Goal: Task Accomplishment & Management: Manage account settings

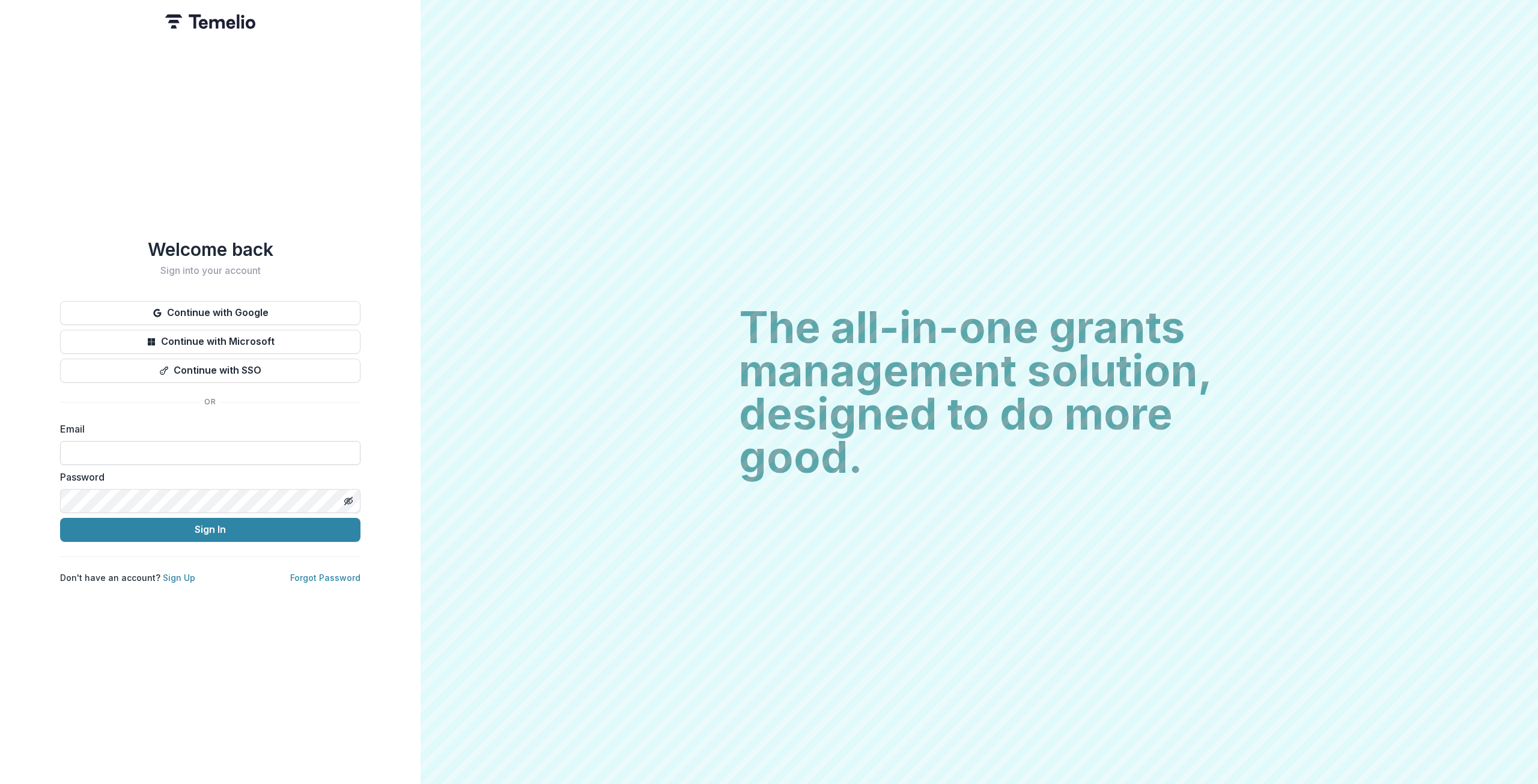
click at [205, 441] on input at bounding box center [210, 453] width 300 height 24
type input "**********"
click at [166, 573] on link "Sign Up" at bounding box center [179, 577] width 33 height 10
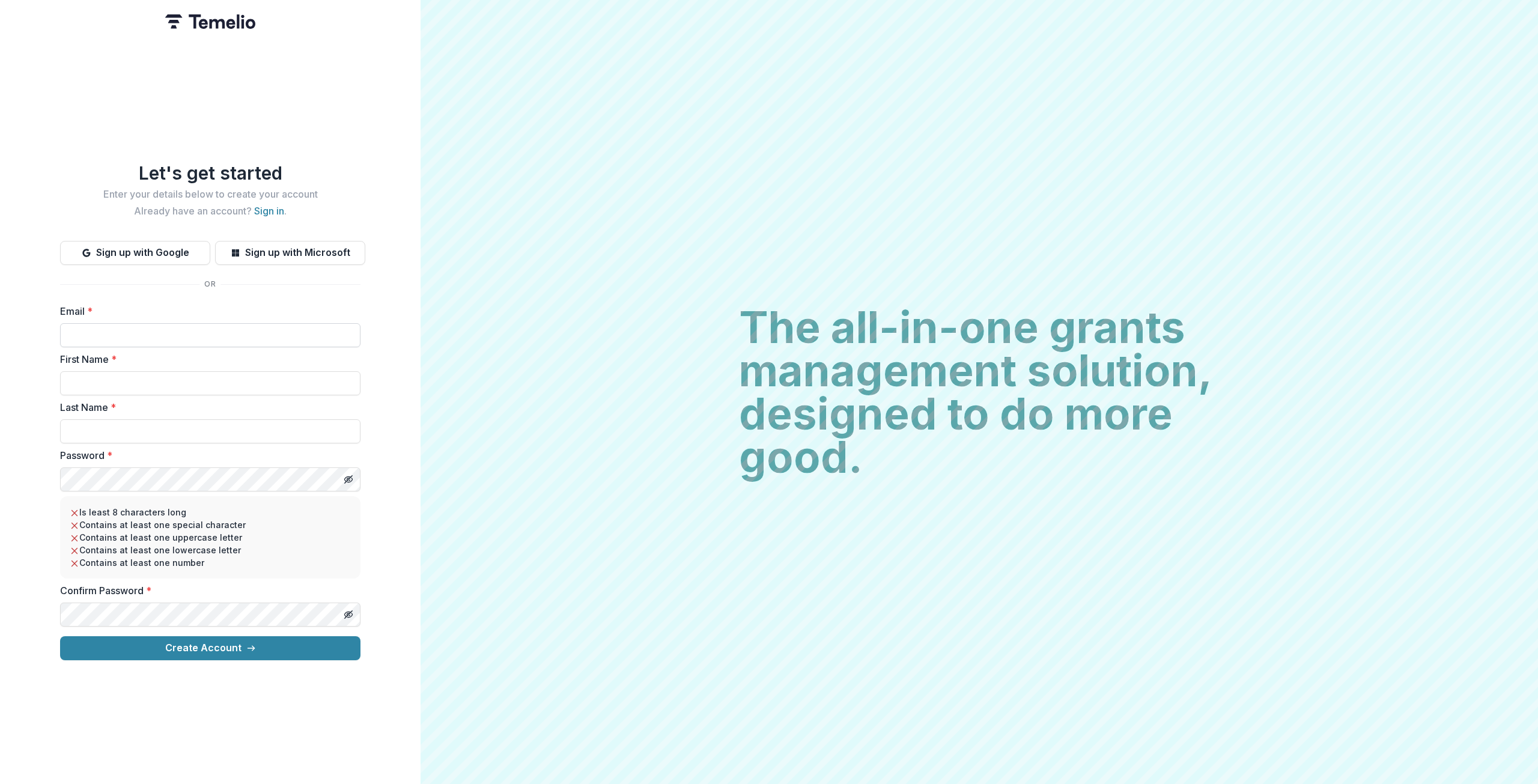
click at [162, 326] on input "Email *" at bounding box center [210, 335] width 300 height 24
type input "**********"
click at [110, 381] on input "First Name *" at bounding box center [210, 383] width 300 height 24
type input "*****"
type input "*******"
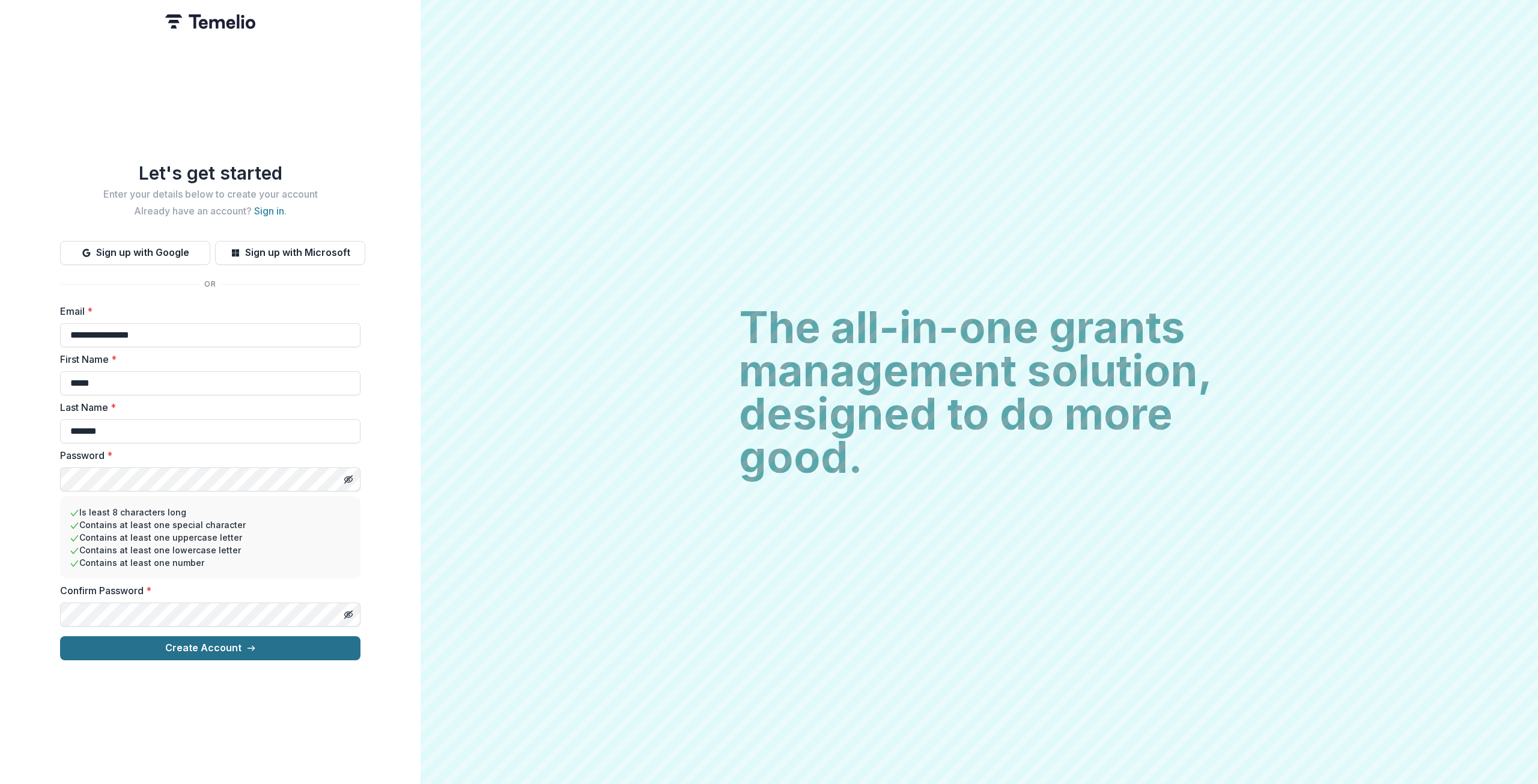
click at [115, 646] on button "Create Account" at bounding box center [210, 647] width 300 height 24
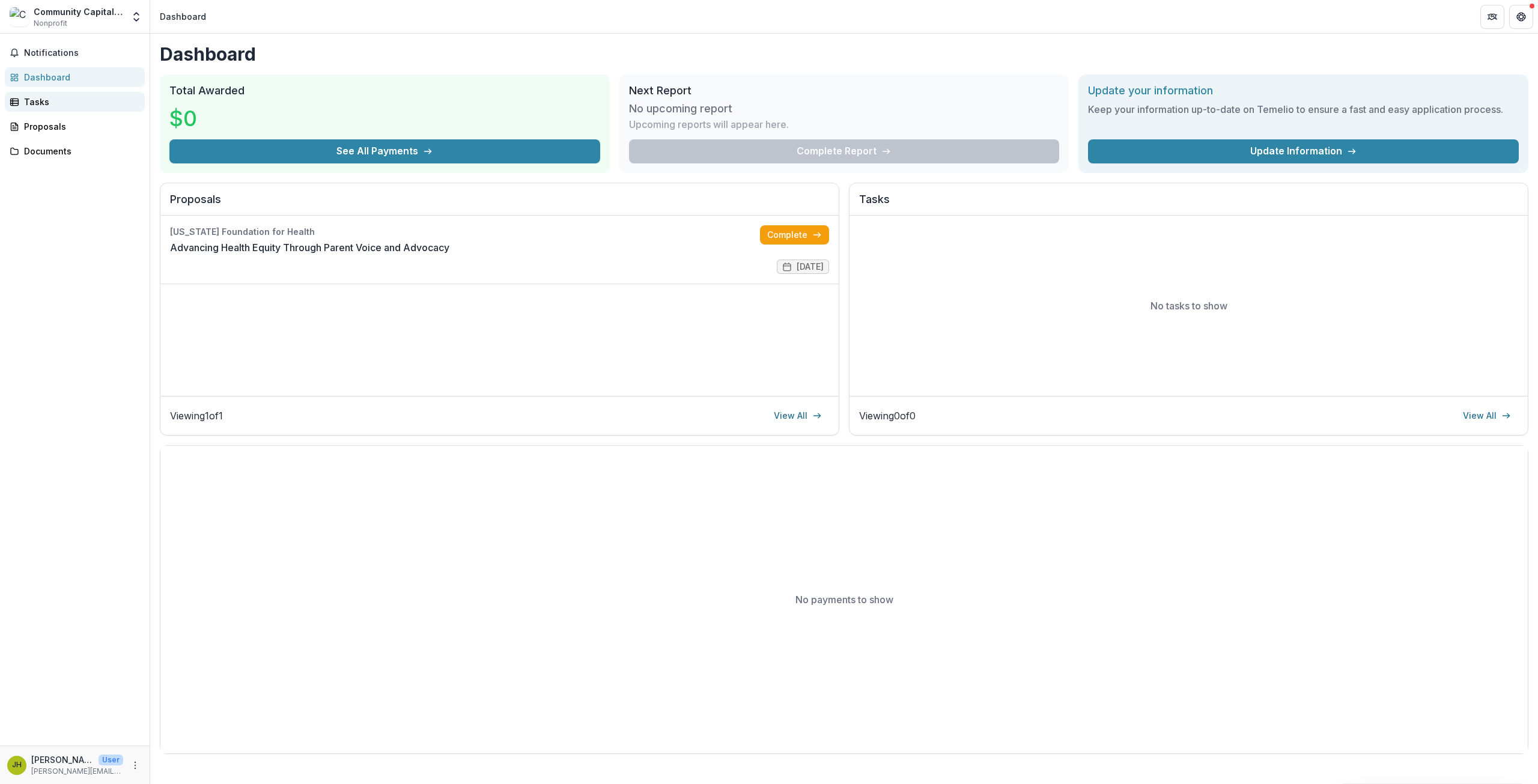
click at [48, 104] on div "Tasks" at bounding box center [80, 102] width 111 height 12
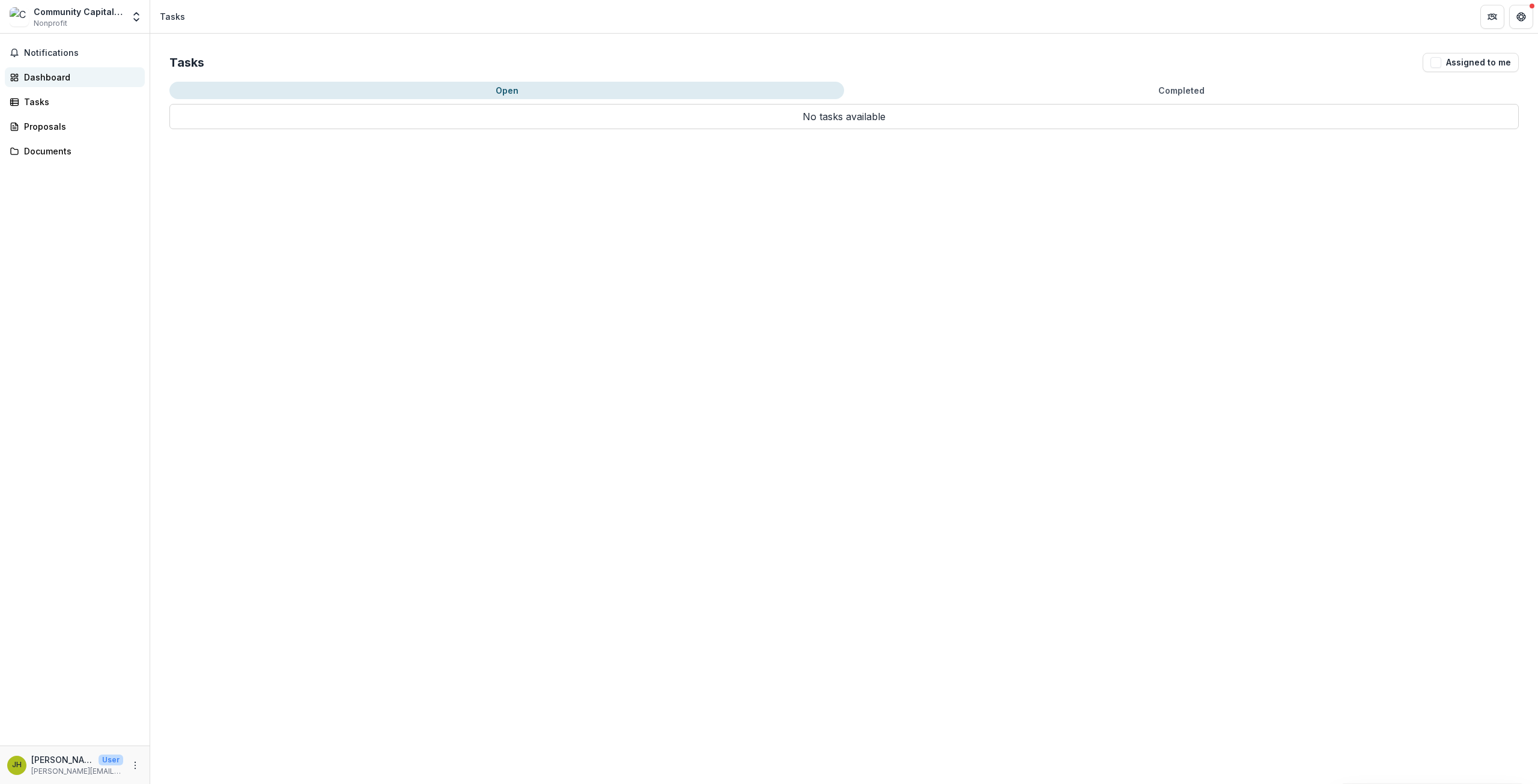
click at [51, 76] on div "Dashboard" at bounding box center [80, 77] width 111 height 12
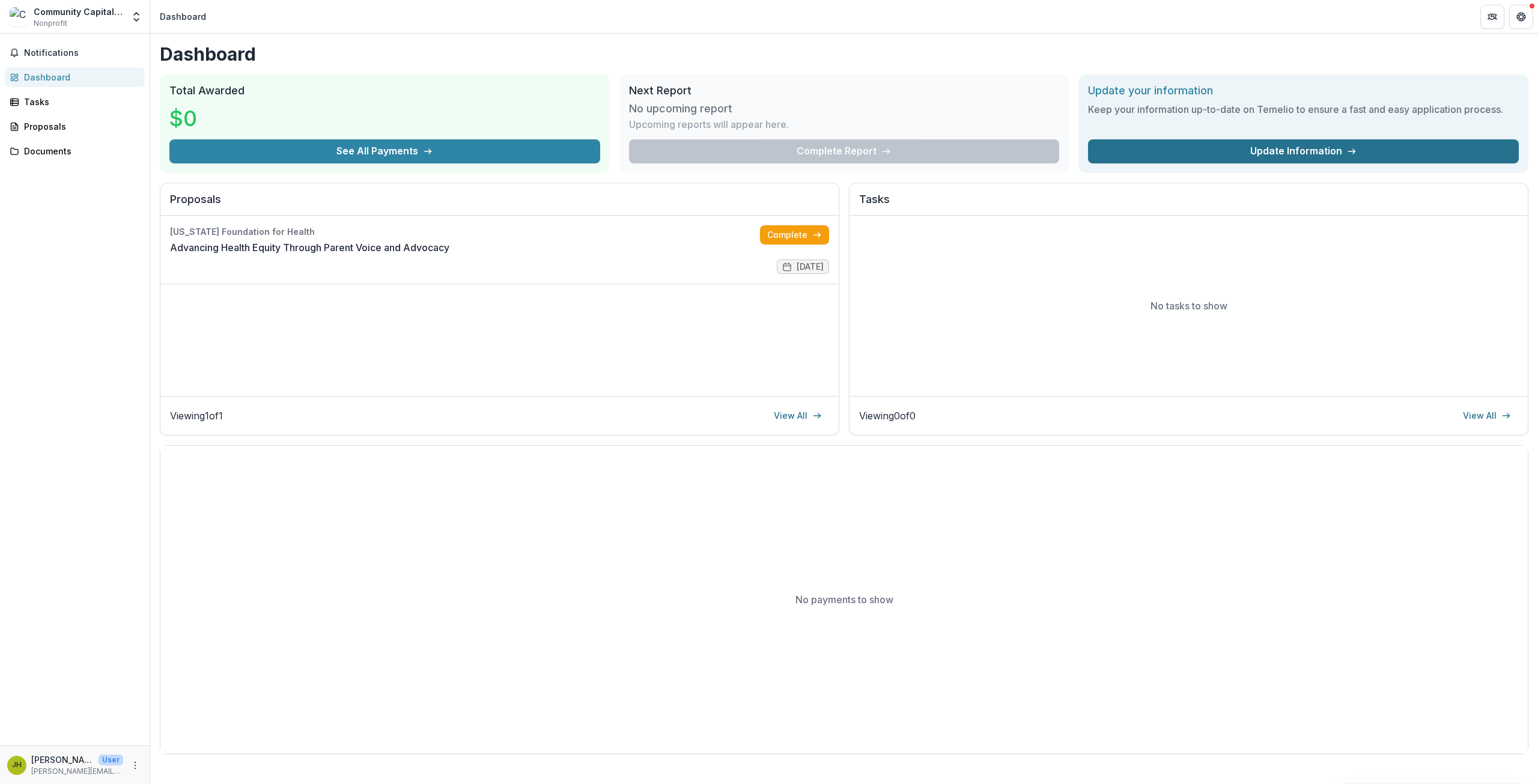
click at [1182, 143] on link "Update Information" at bounding box center [1303, 151] width 431 height 24
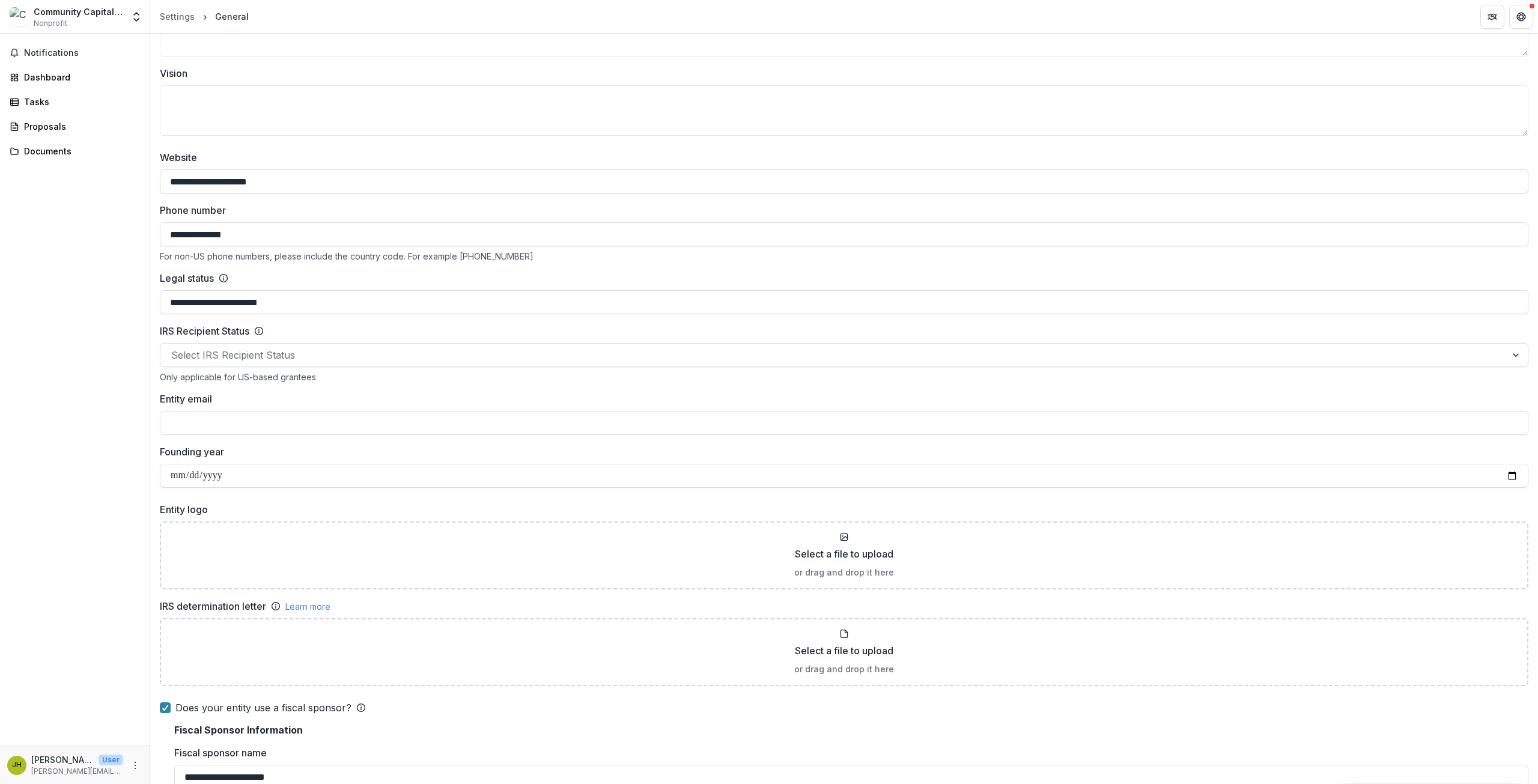
scroll to position [360, 0]
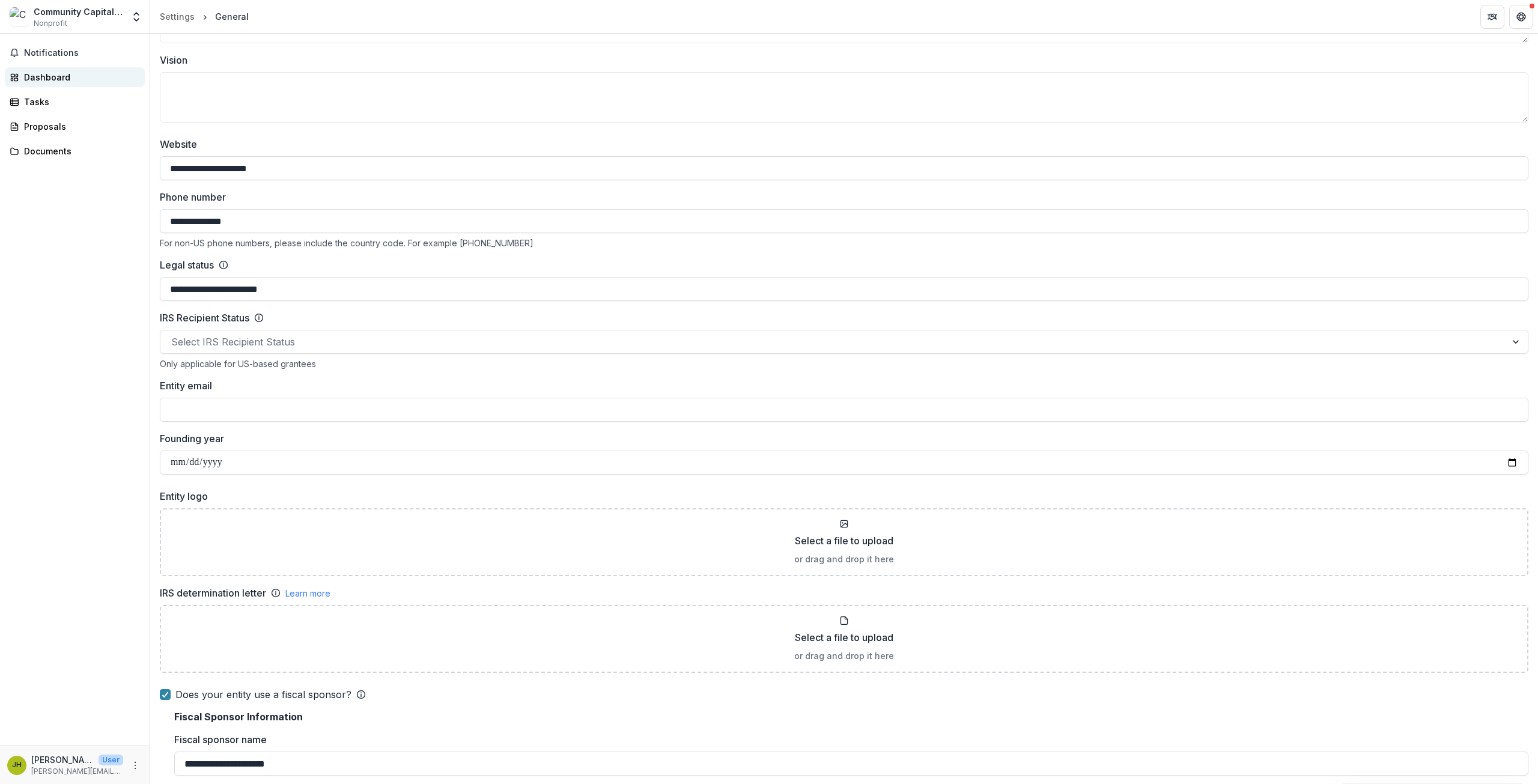
click at [48, 73] on div "Dashboard" at bounding box center [80, 77] width 111 height 12
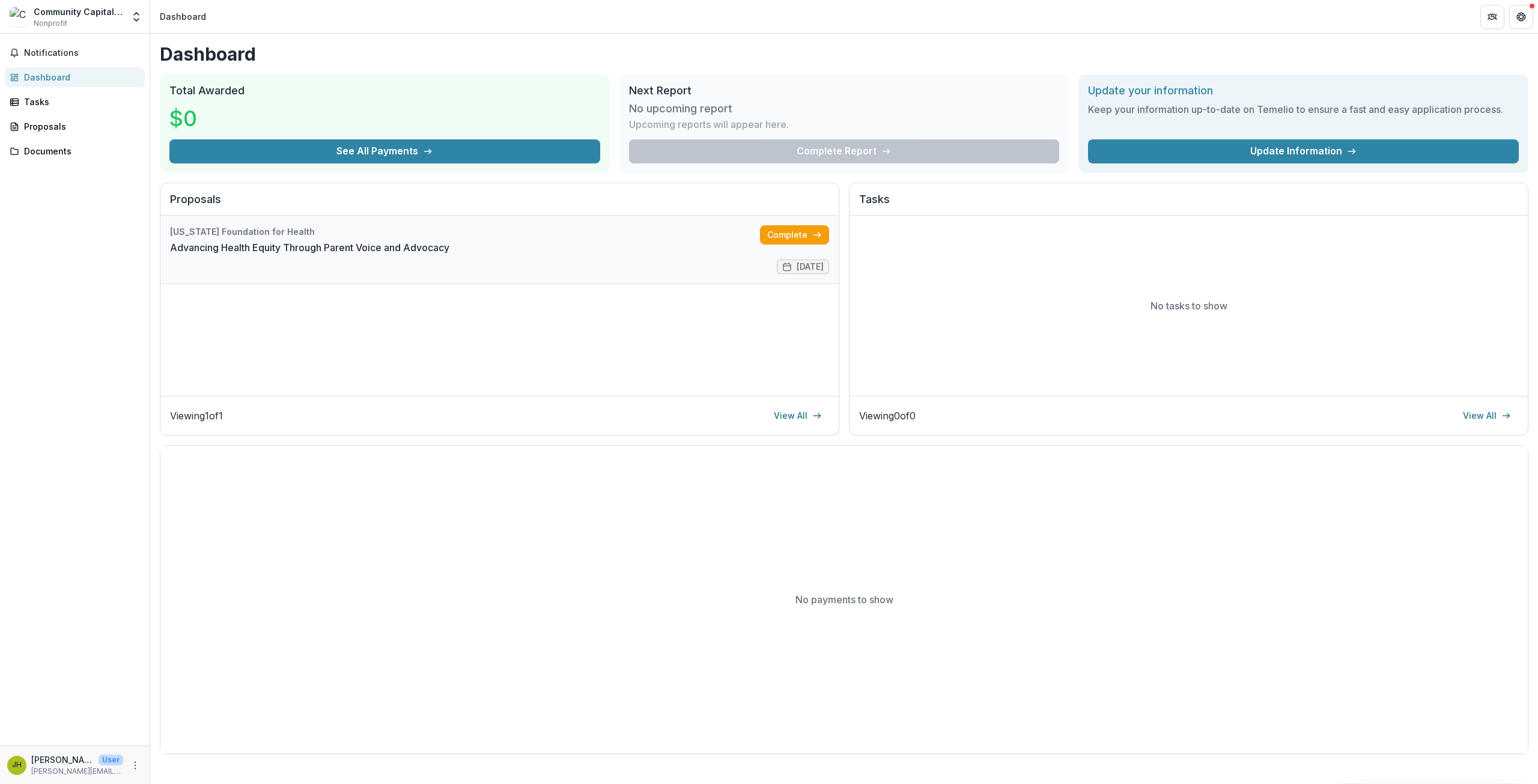
click at [205, 241] on link "Advancing Health Equity Through Parent Voice and Advocacy" at bounding box center [309, 247] width 279 height 15
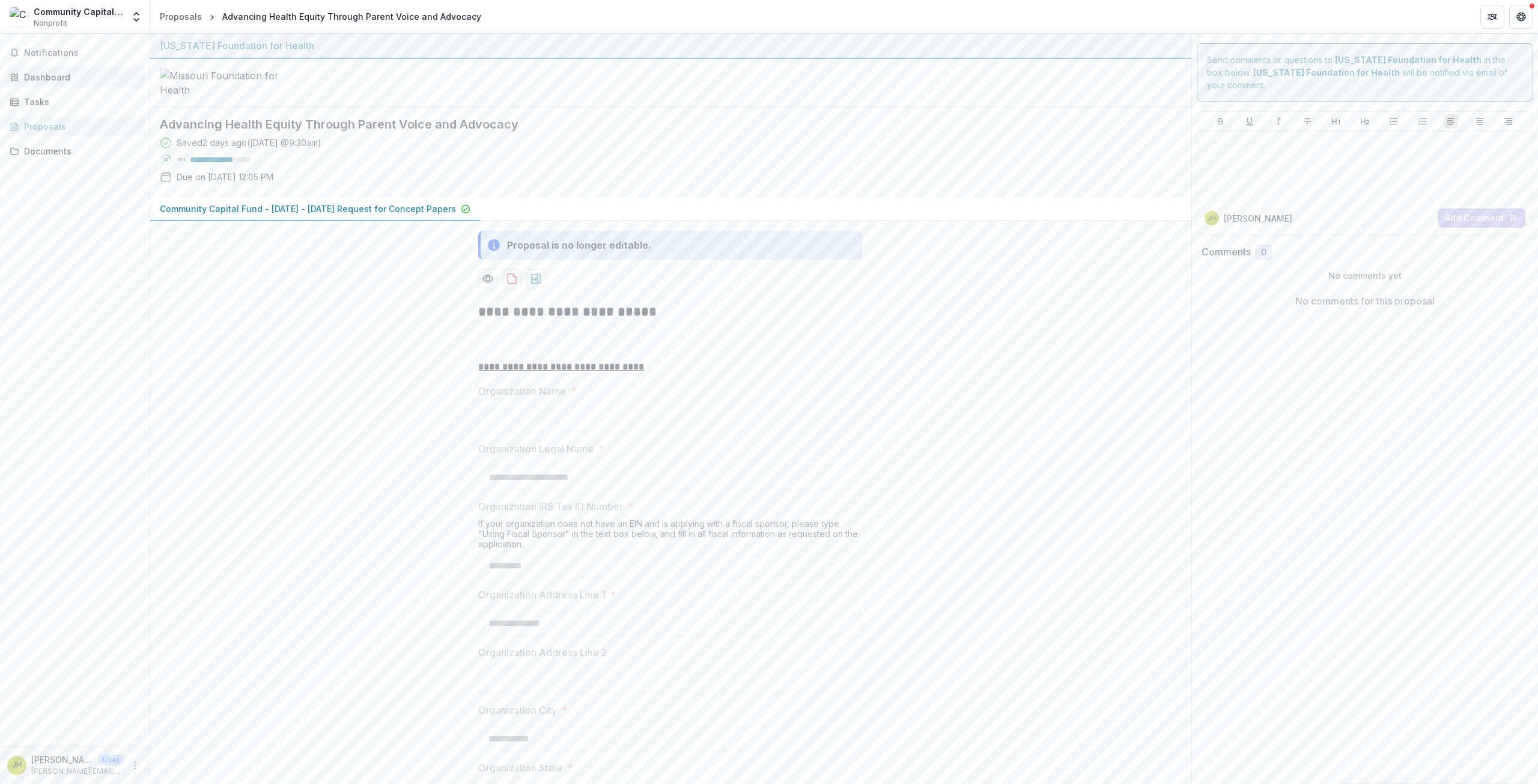
click at [48, 76] on div "Dashboard" at bounding box center [80, 77] width 111 height 12
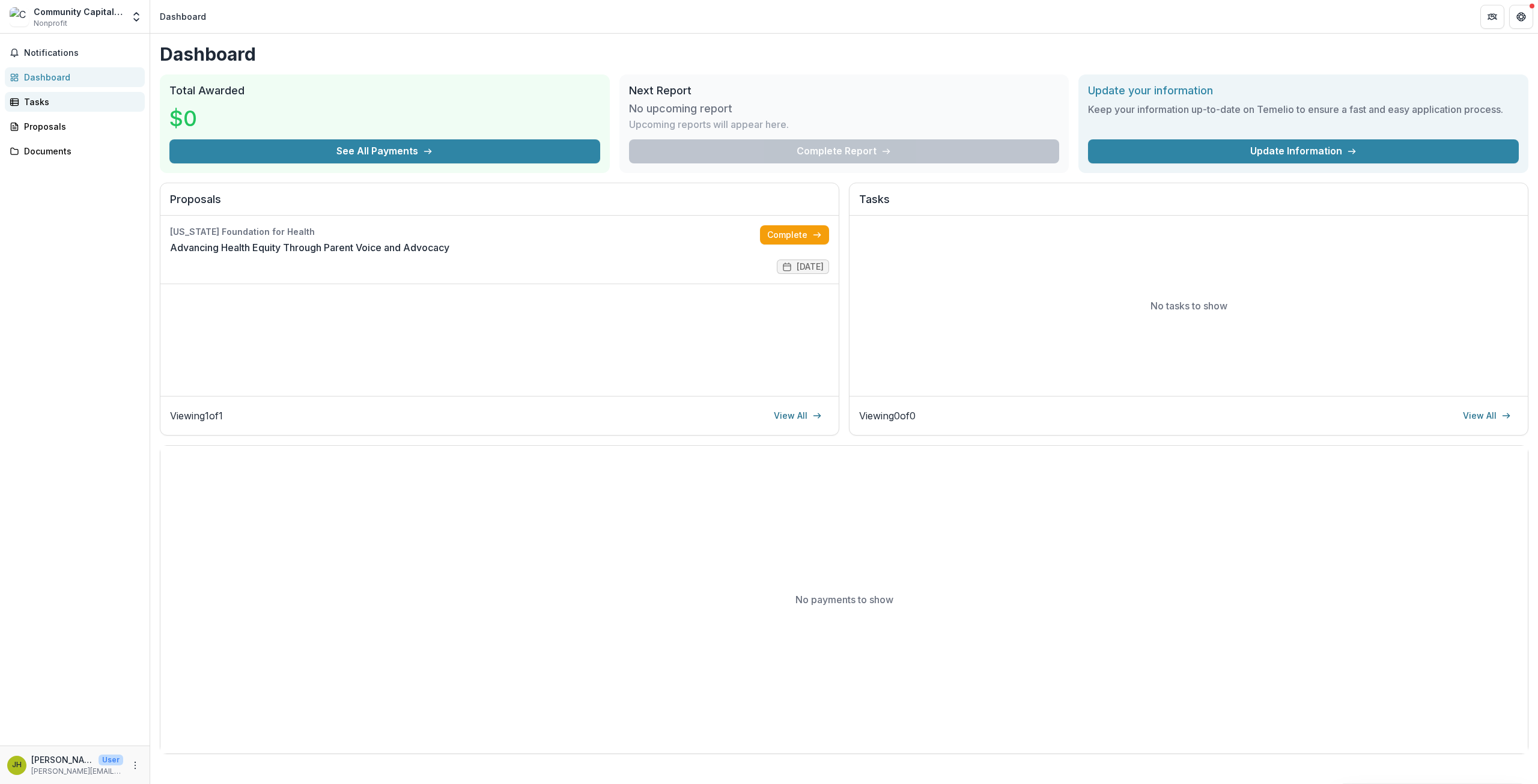
click at [42, 103] on div "Tasks" at bounding box center [80, 102] width 111 height 12
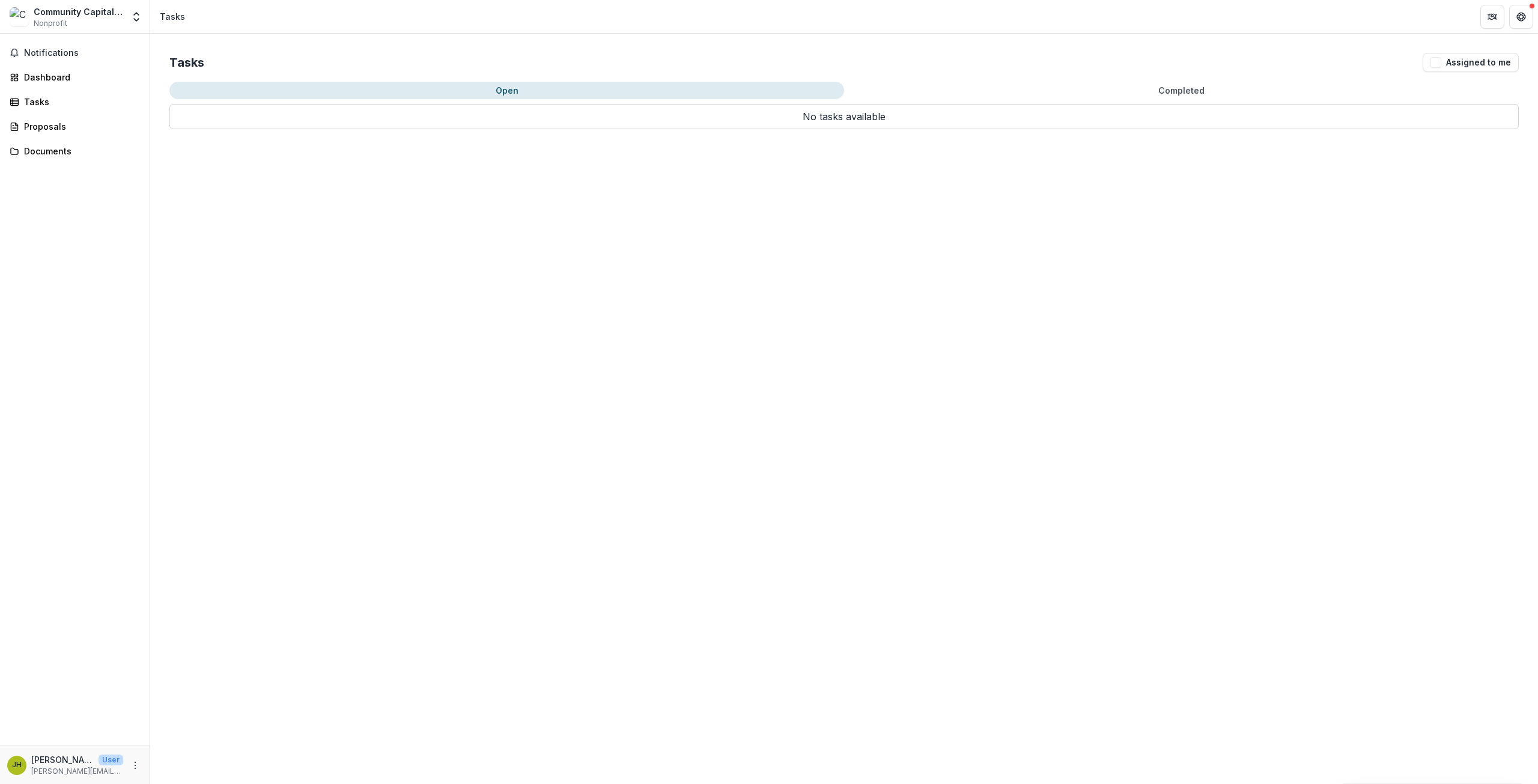
click at [205, 94] on button "Open" at bounding box center [506, 90] width 675 height 17
click at [471, 86] on button "Open" at bounding box center [506, 90] width 675 height 17
click at [59, 155] on div "Documents" at bounding box center [80, 151] width 111 height 12
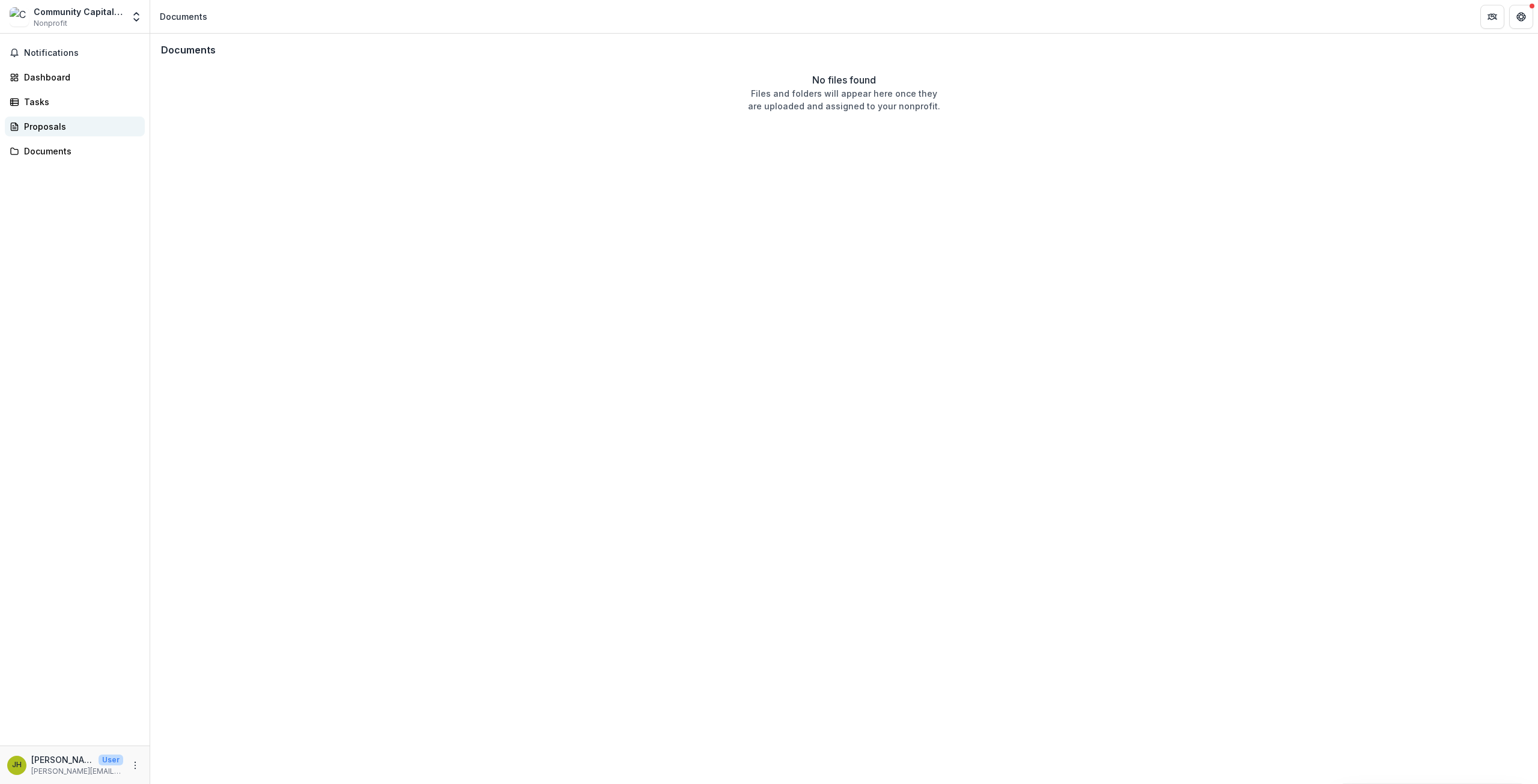
click at [47, 125] on div "Proposals" at bounding box center [80, 126] width 111 height 12
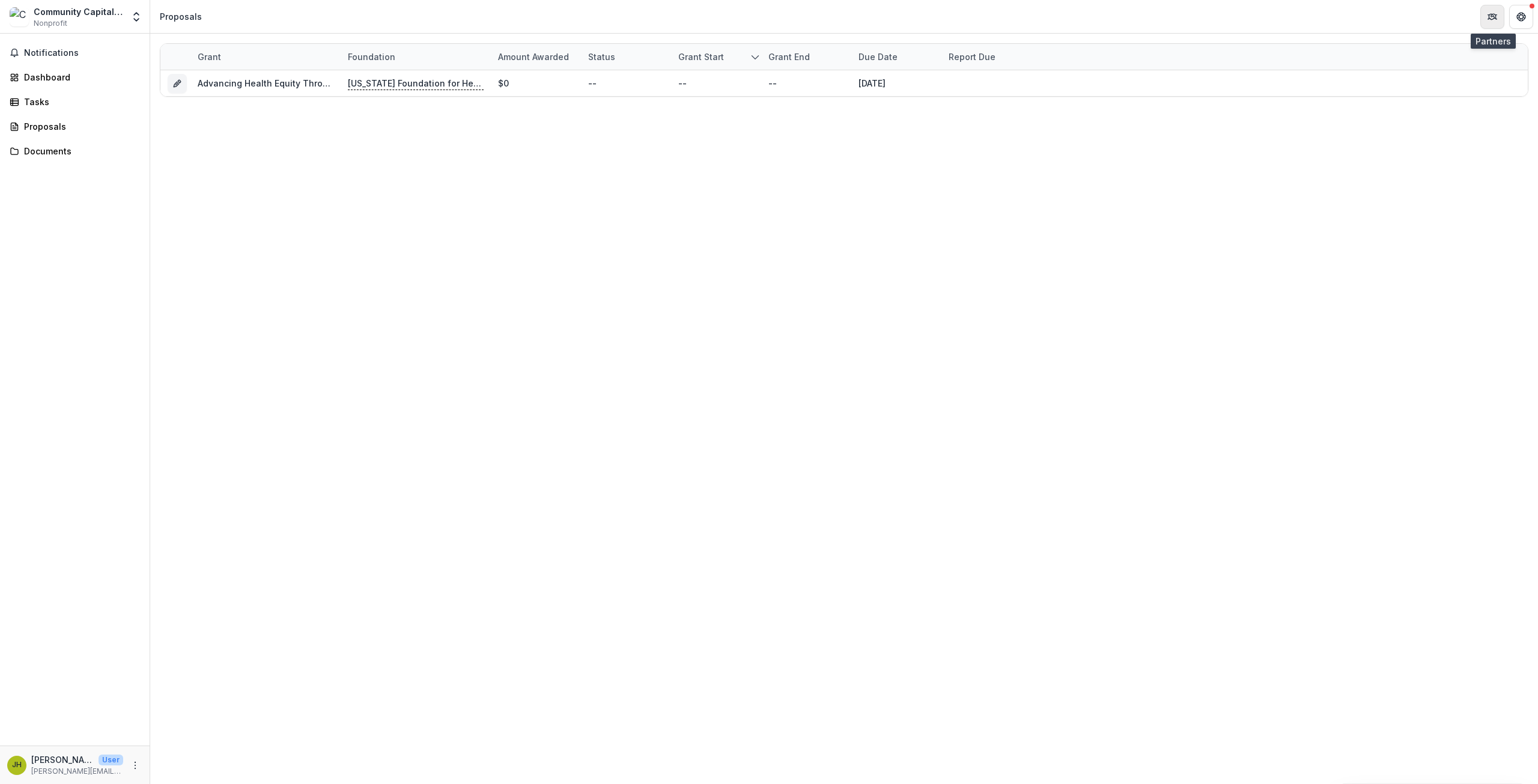
click at [1483, 16] on button "Partners" at bounding box center [1492, 17] width 24 height 24
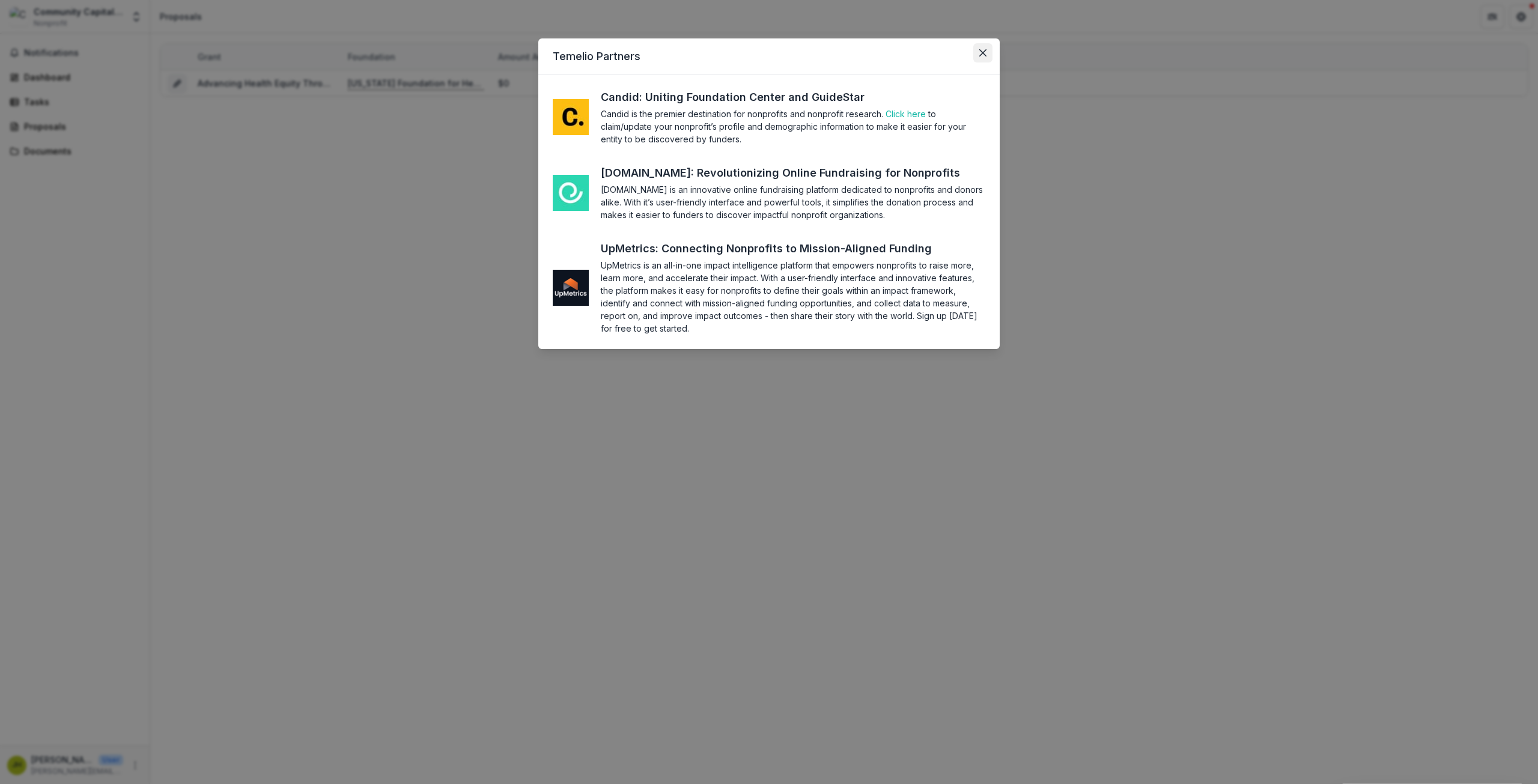
click at [980, 53] on icon "Close" at bounding box center [983, 53] width 7 height 7
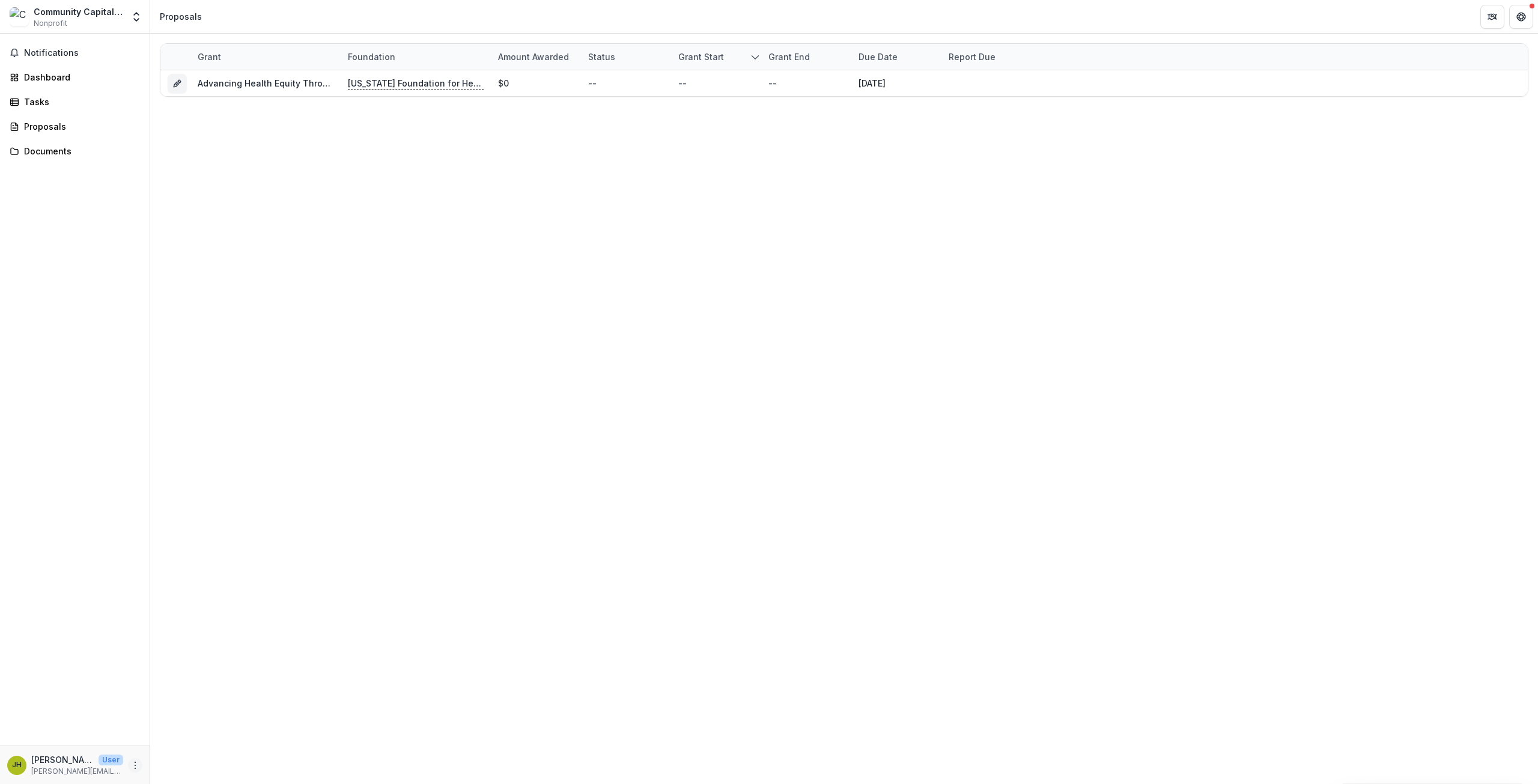
click at [130, 762] on button "More" at bounding box center [135, 765] width 15 height 15
click at [177, 740] on link "Settings" at bounding box center [214, 740] width 128 height 20
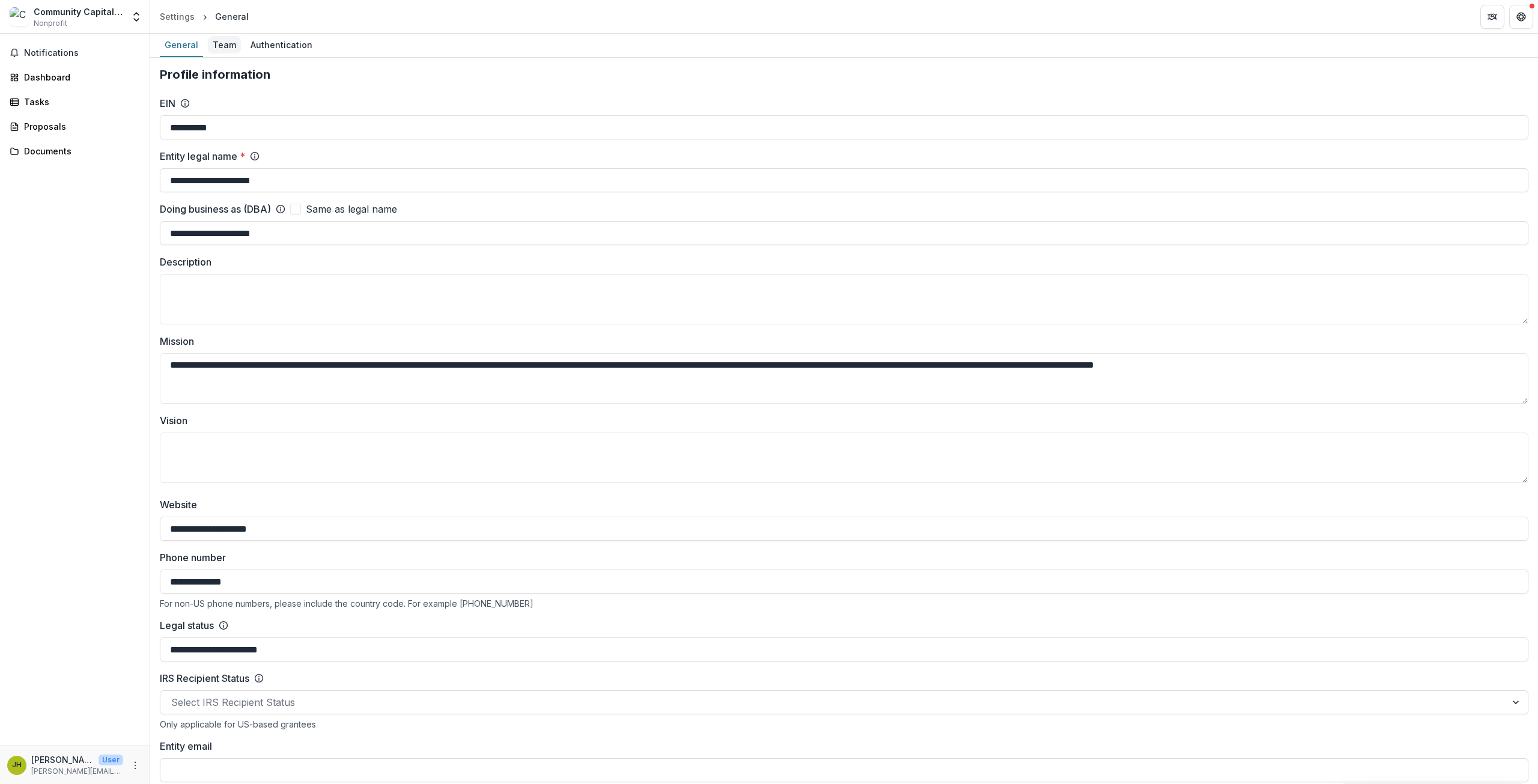
click at [223, 40] on div "Team" at bounding box center [225, 44] width 33 height 17
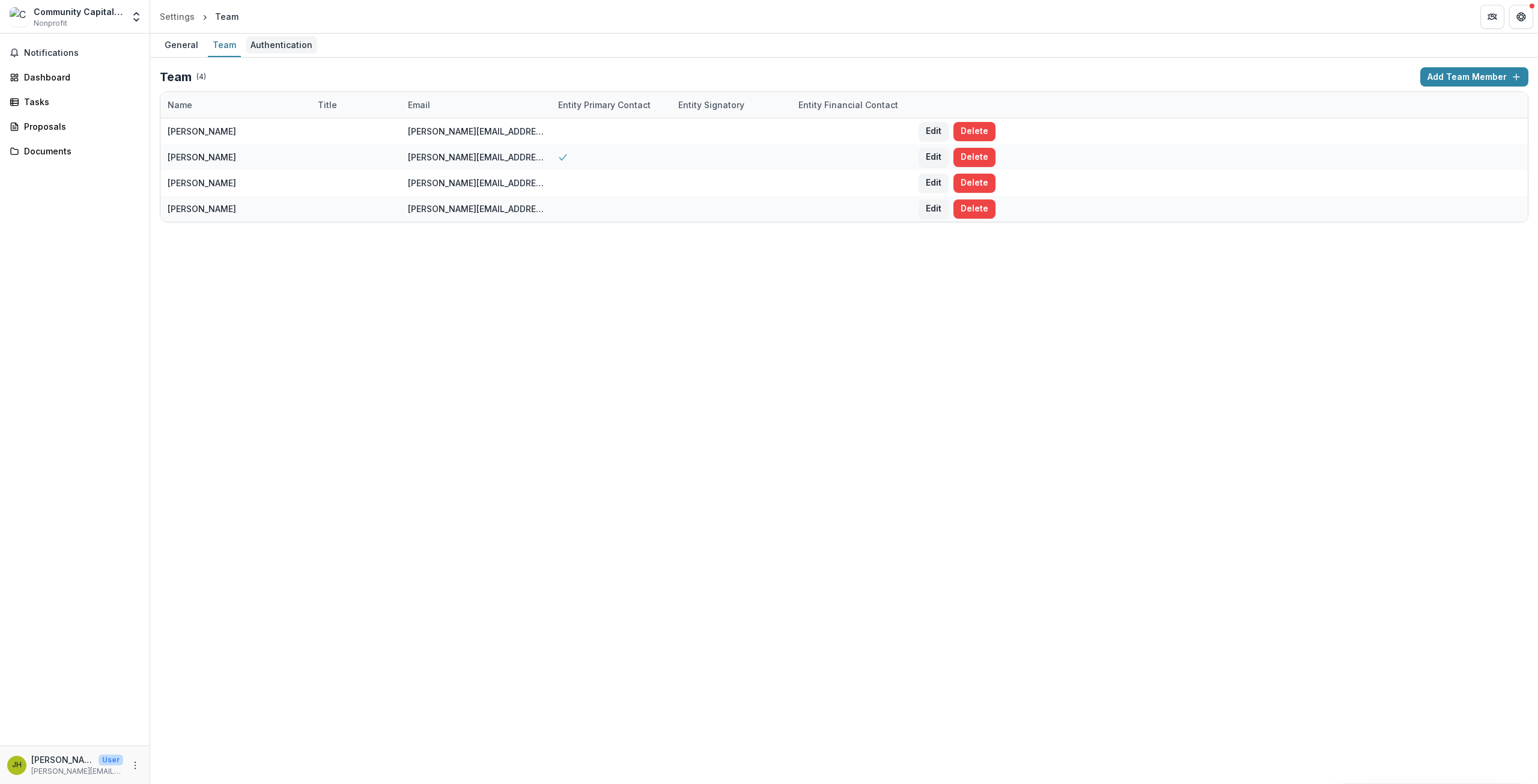
click at [277, 44] on div "Authentication" at bounding box center [281, 44] width 71 height 17
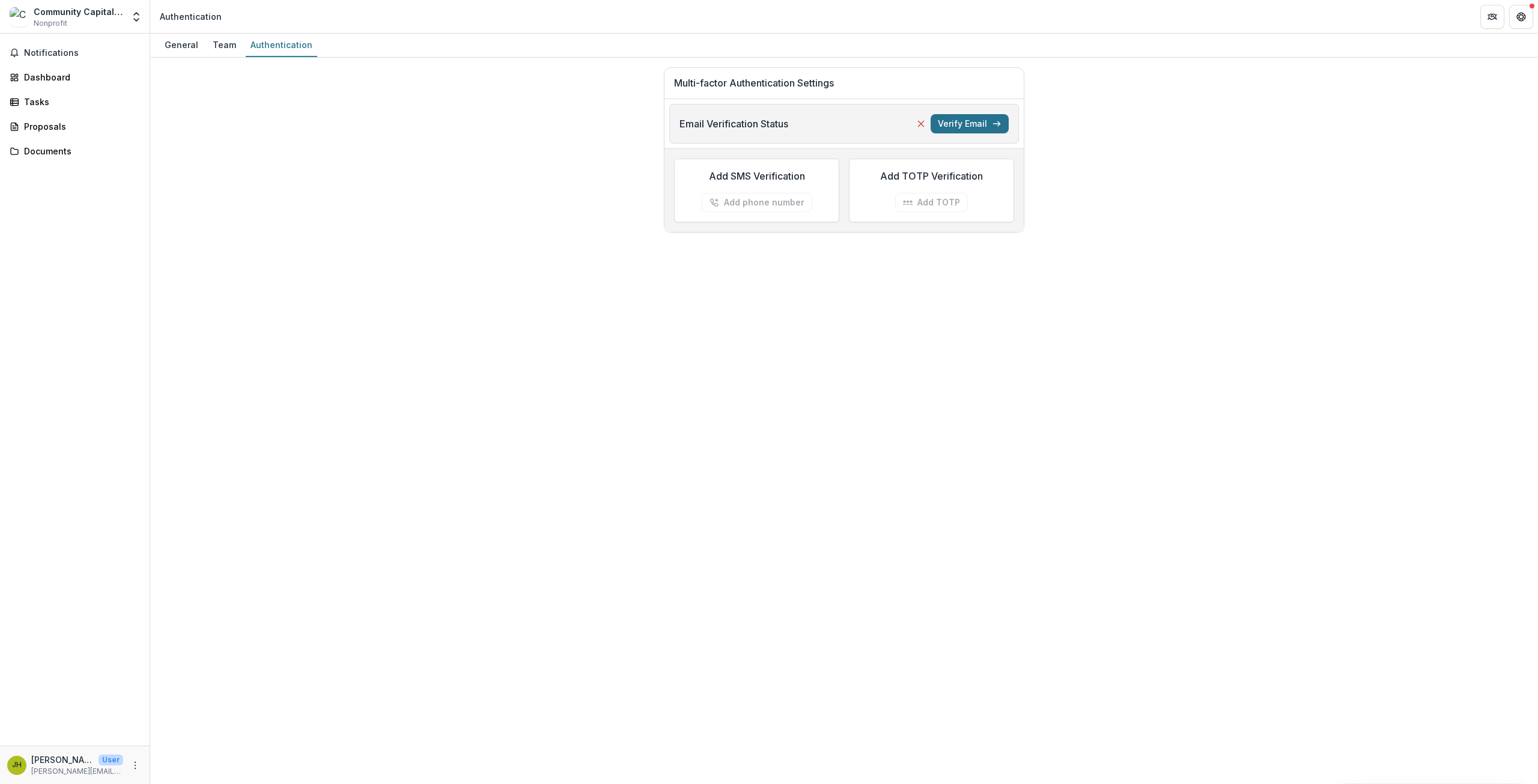
click at [973, 126] on button "Verify Email" at bounding box center [969, 124] width 78 height 19
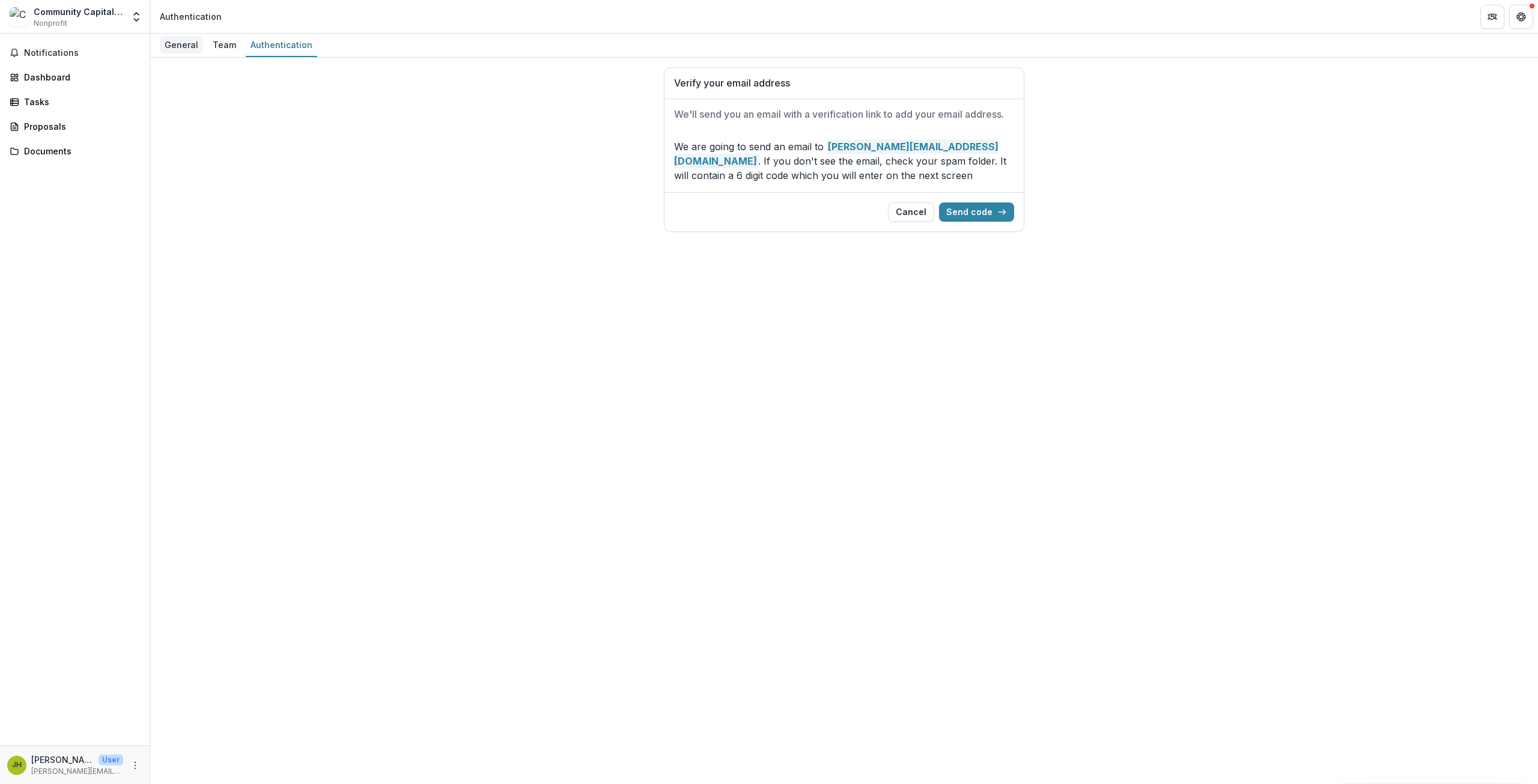
click at [166, 47] on div "General" at bounding box center [181, 44] width 43 height 17
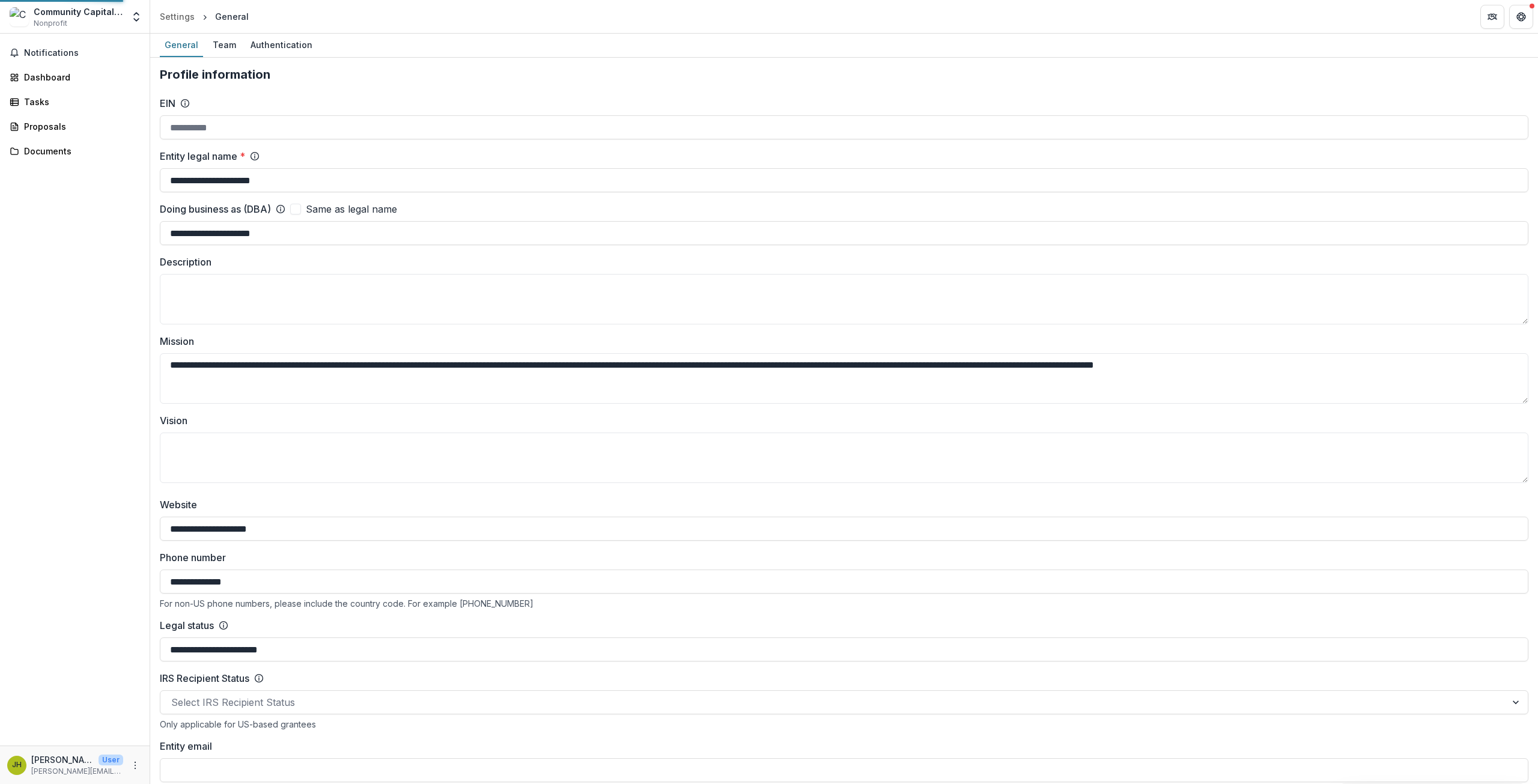
type input "**********"
click at [49, 78] on div "Dashboard" at bounding box center [80, 77] width 111 height 12
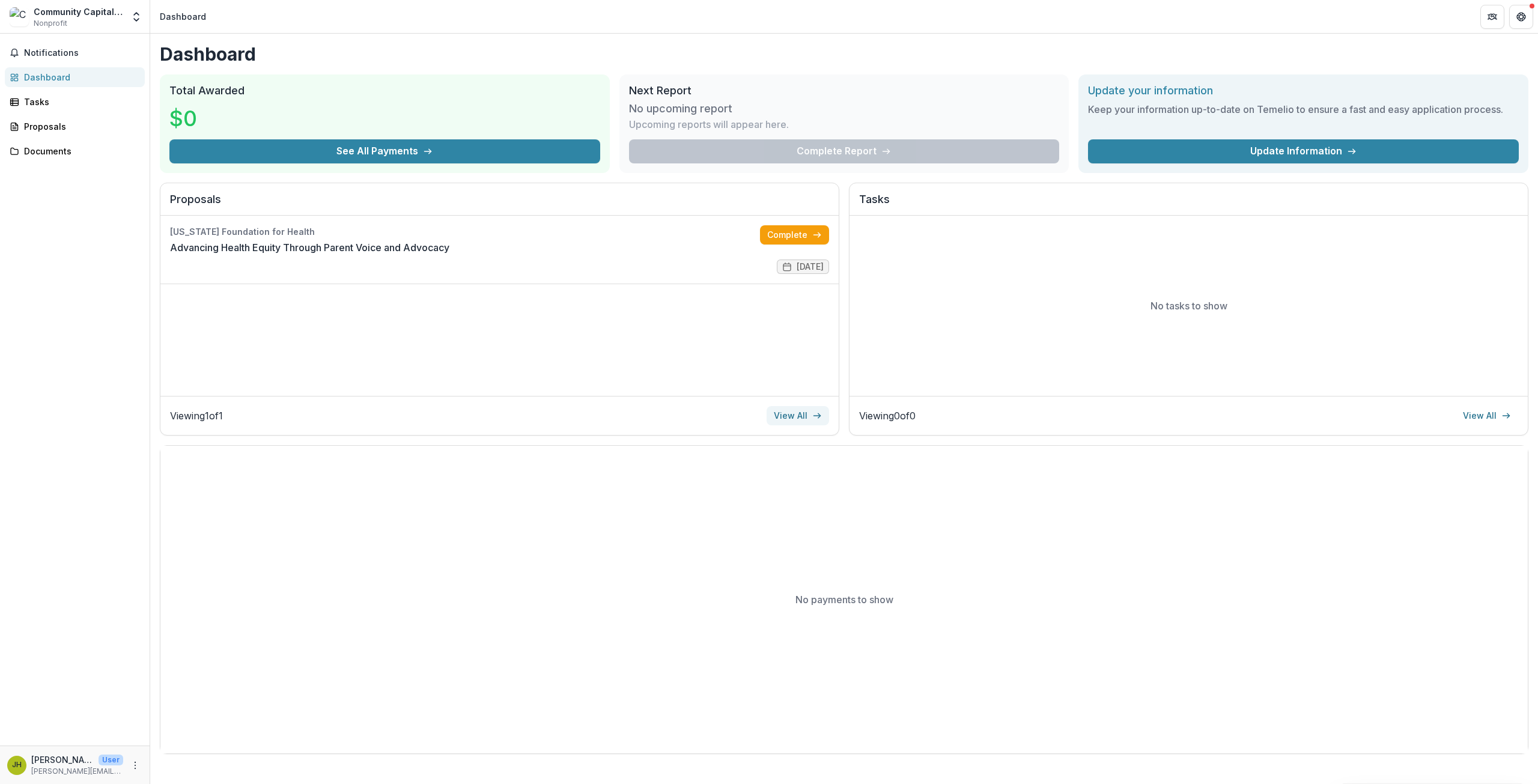
click at [800, 412] on link "View All" at bounding box center [797, 416] width 62 height 19
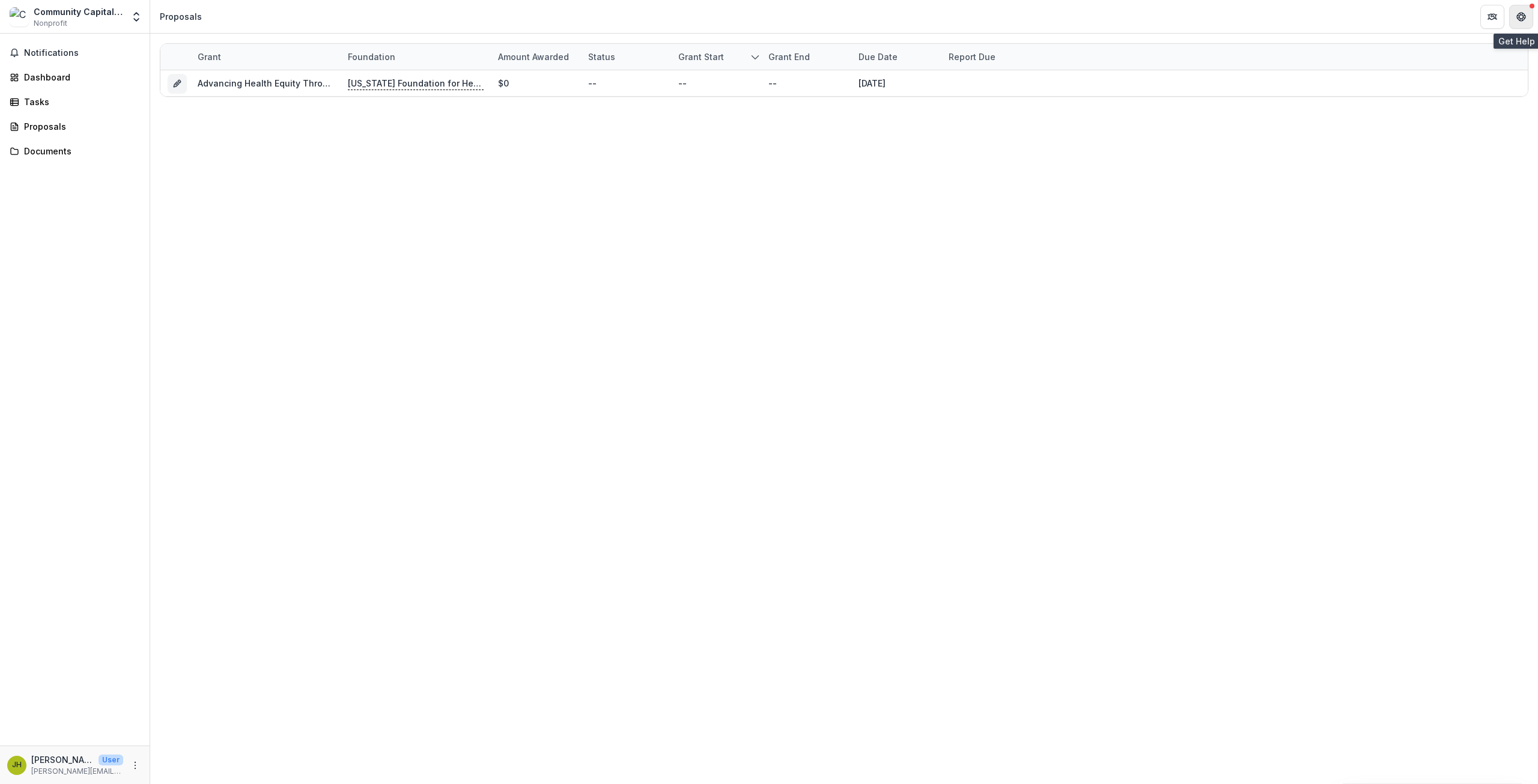
click at [1523, 14] on icon "Get Help" at bounding box center [1521, 17] width 10 height 10
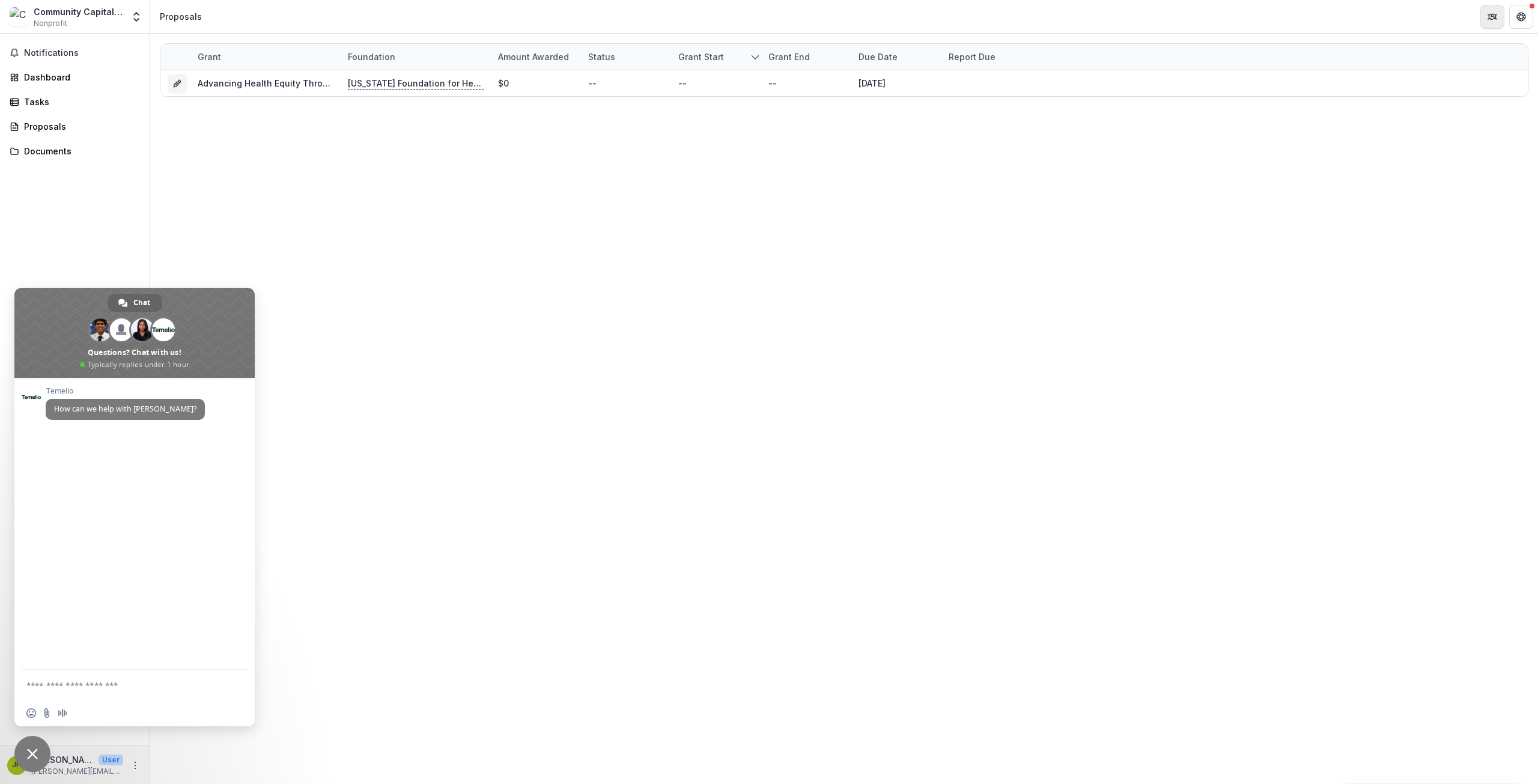
click at [1483, 17] on button "Partners" at bounding box center [1492, 17] width 24 height 24
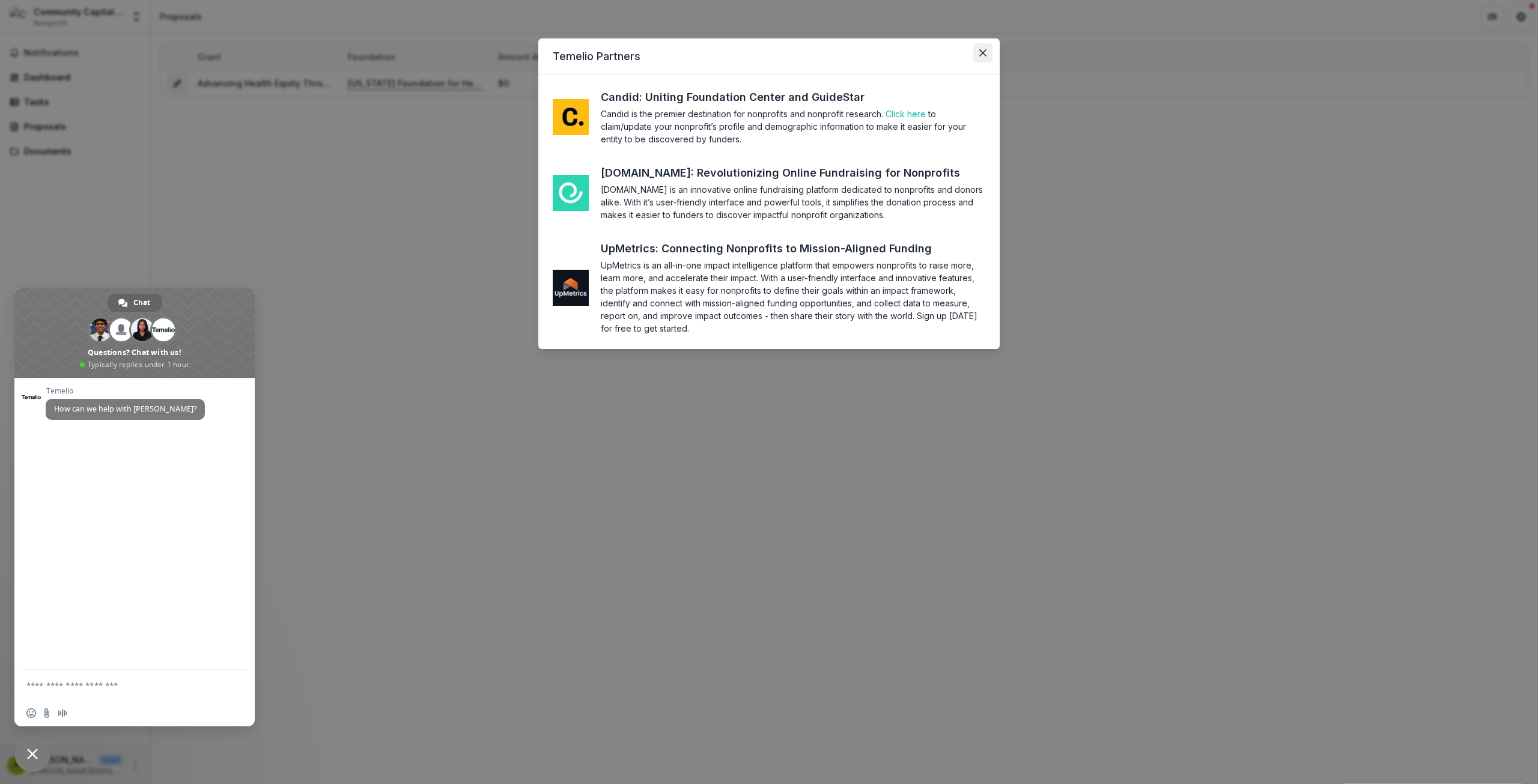
click at [982, 53] on icon "Close" at bounding box center [983, 53] width 7 height 7
